Goal: Task Accomplishment & Management: Manage account settings

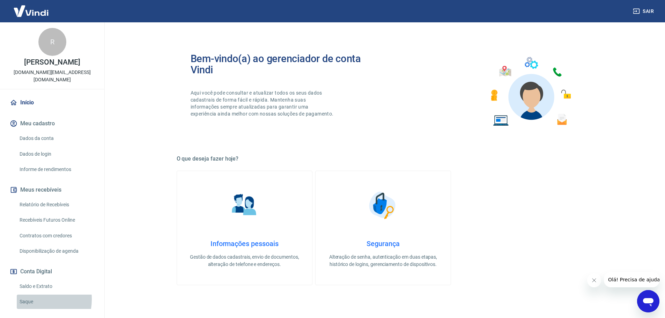
click at [28, 299] on link "Saque" at bounding box center [56, 302] width 79 height 14
